Goal: Information Seeking & Learning: Learn about a topic

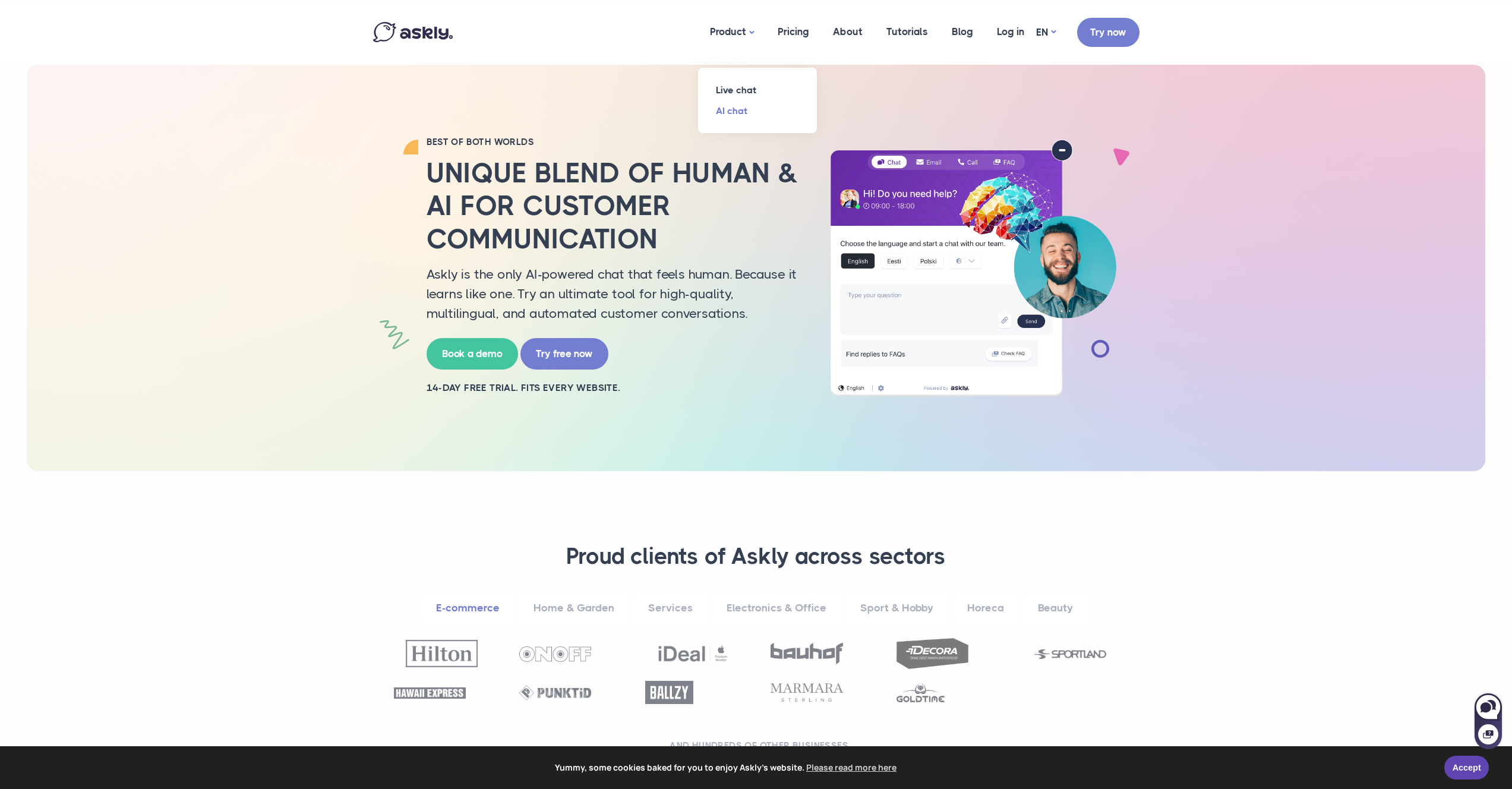
click at [734, 108] on link "AI chat" at bounding box center [757, 111] width 119 height 21
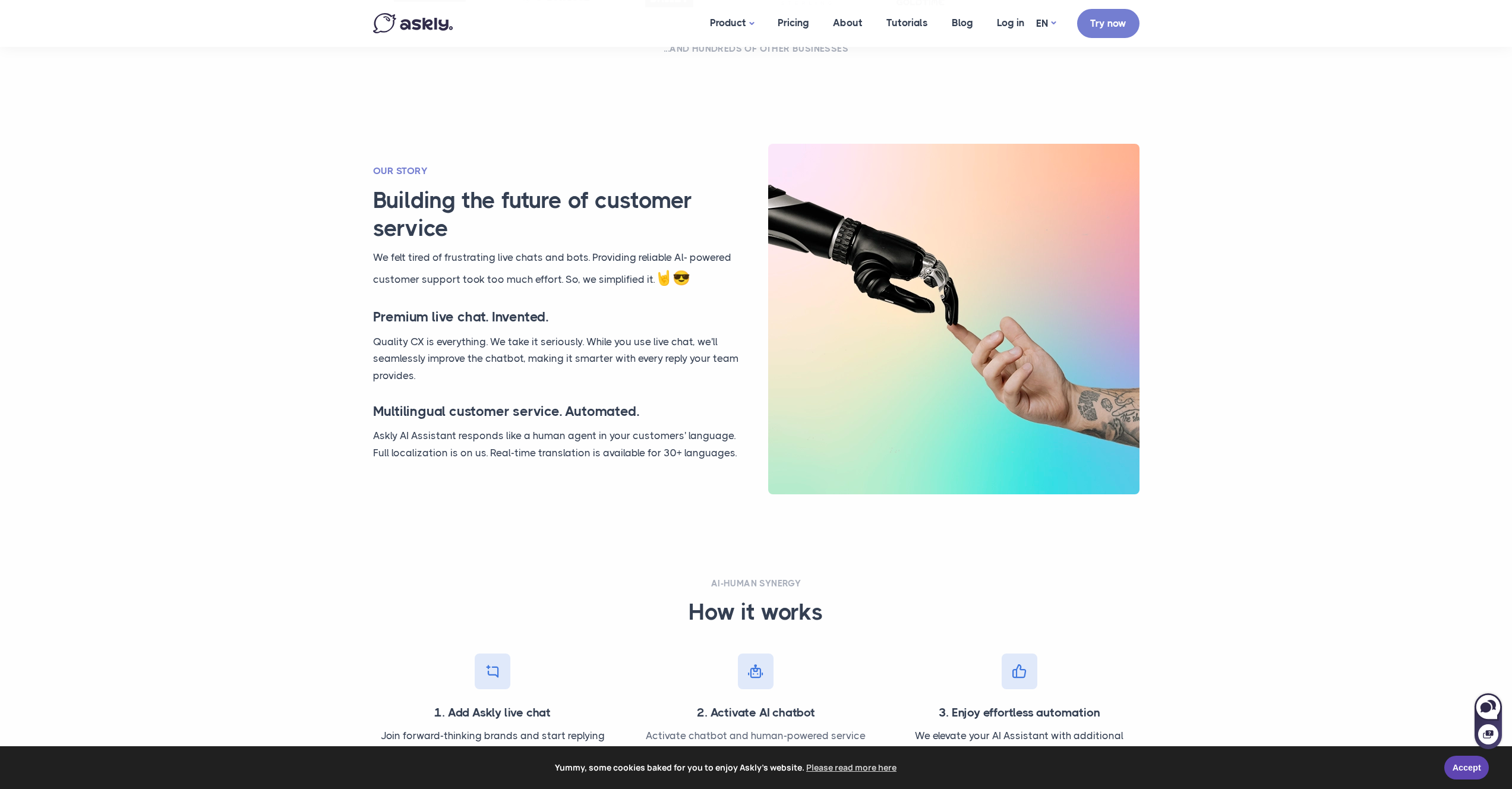
scroll to position [803, 0]
